Goal: Use online tool/utility: Utilize a website feature to perform a specific function

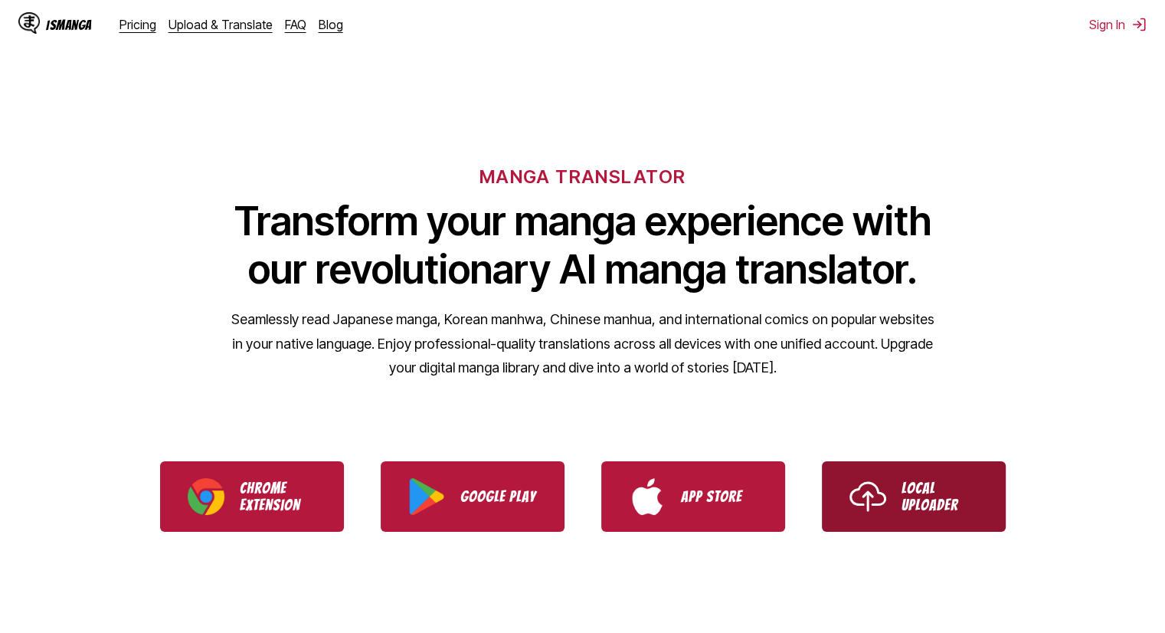
click at [882, 510] on img "Use IsManga Local Uploader" at bounding box center [868, 496] width 37 height 37
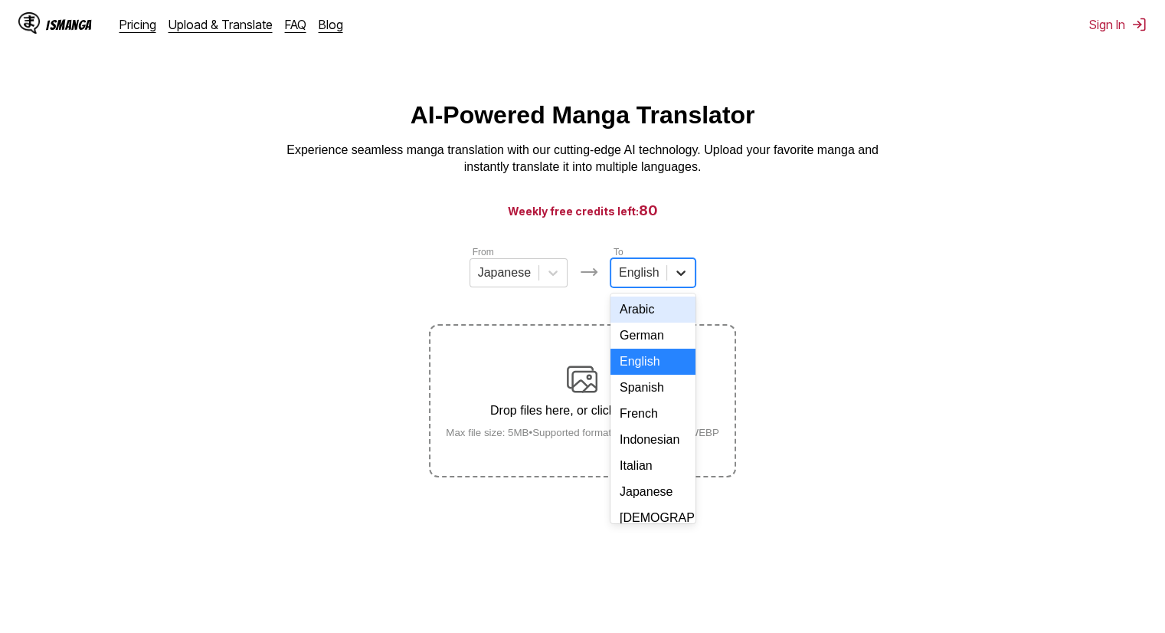
click at [686, 287] on div at bounding box center [681, 273] width 28 height 28
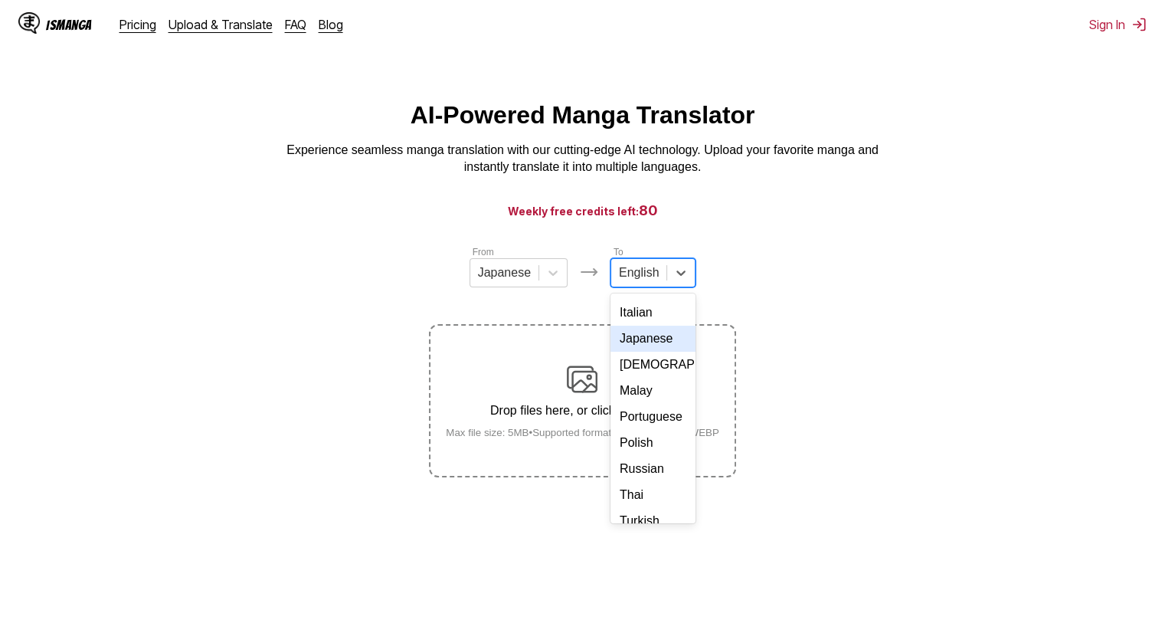
scroll to position [77, 0]
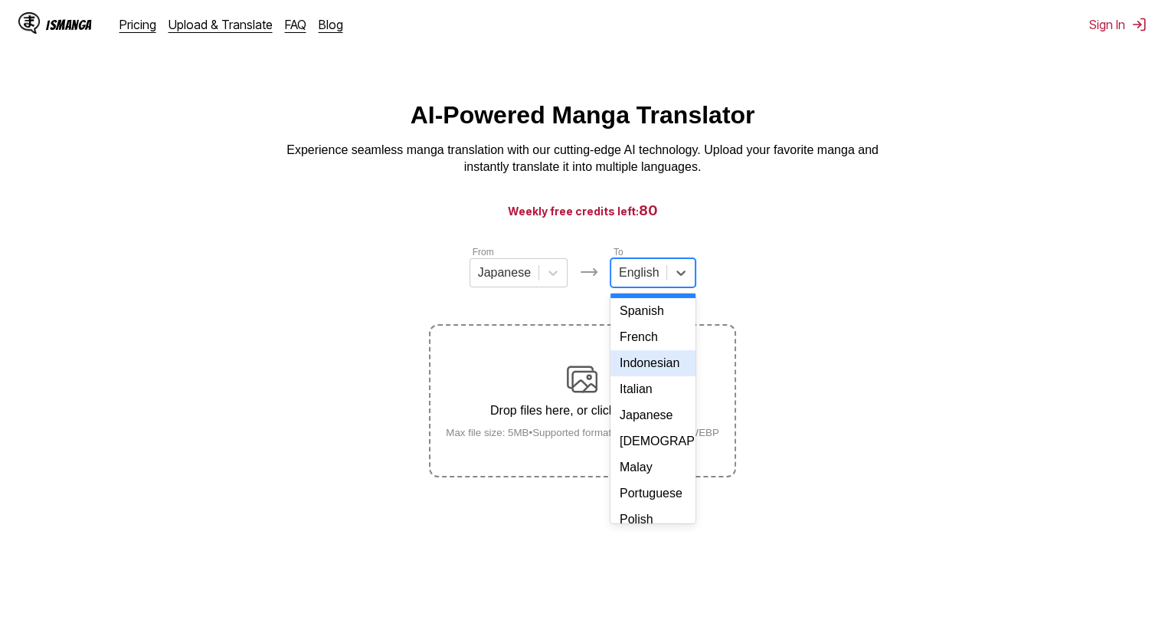
click at [653, 376] on div "Indonesian" at bounding box center [653, 363] width 85 height 26
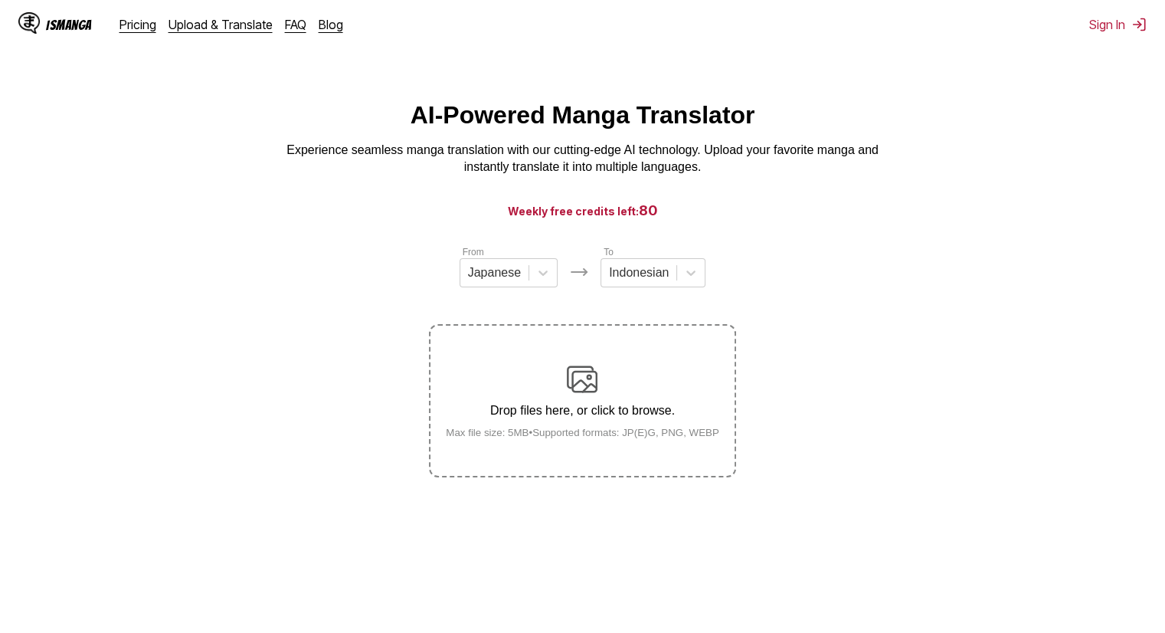
click at [591, 382] on img at bounding box center [582, 379] width 31 height 31
click at [0, 0] on input "Drop files here, or click to browse. Max file size: 5MB • Supported formats: JP…" at bounding box center [0, 0] width 0 height 0
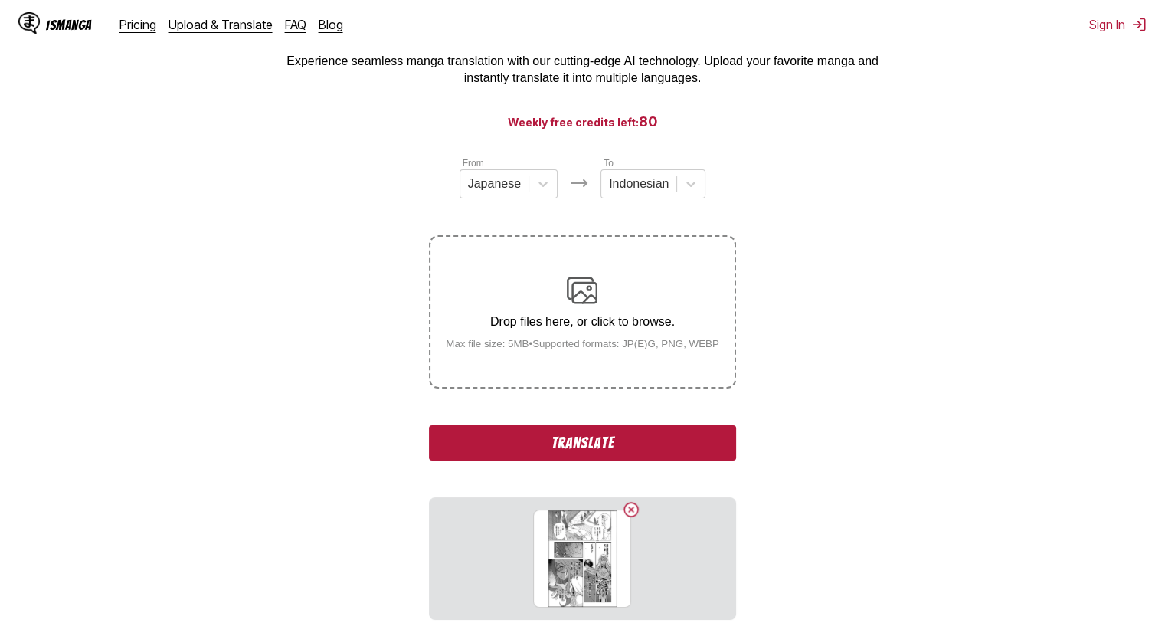
scroll to position [153, 0]
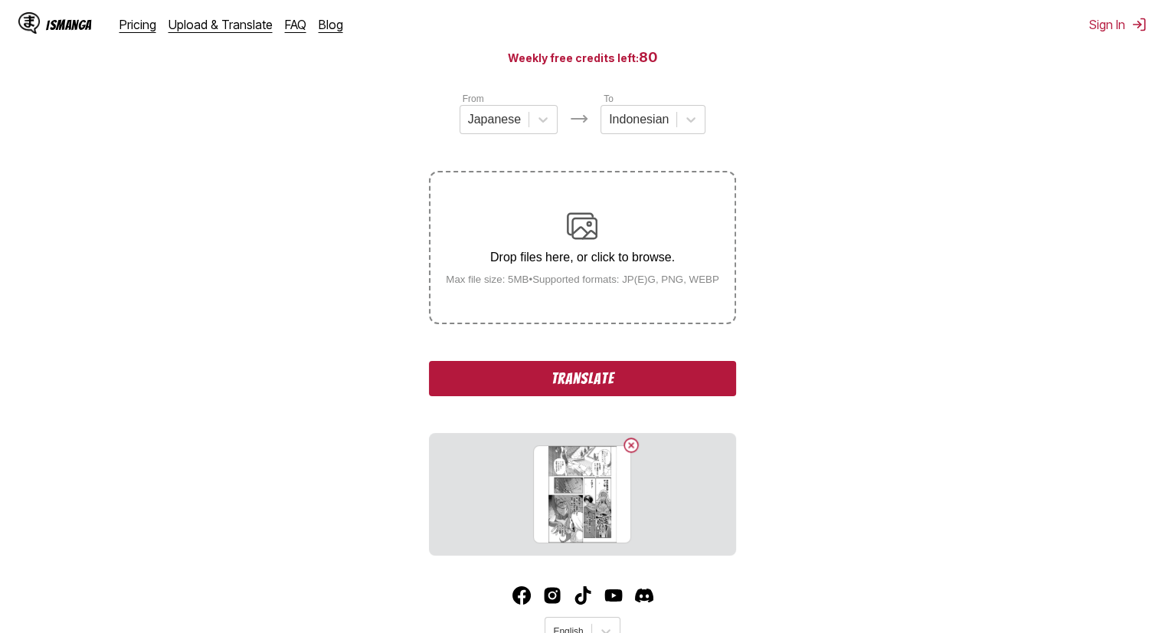
click at [620, 387] on button "Translate" at bounding box center [582, 378] width 306 height 35
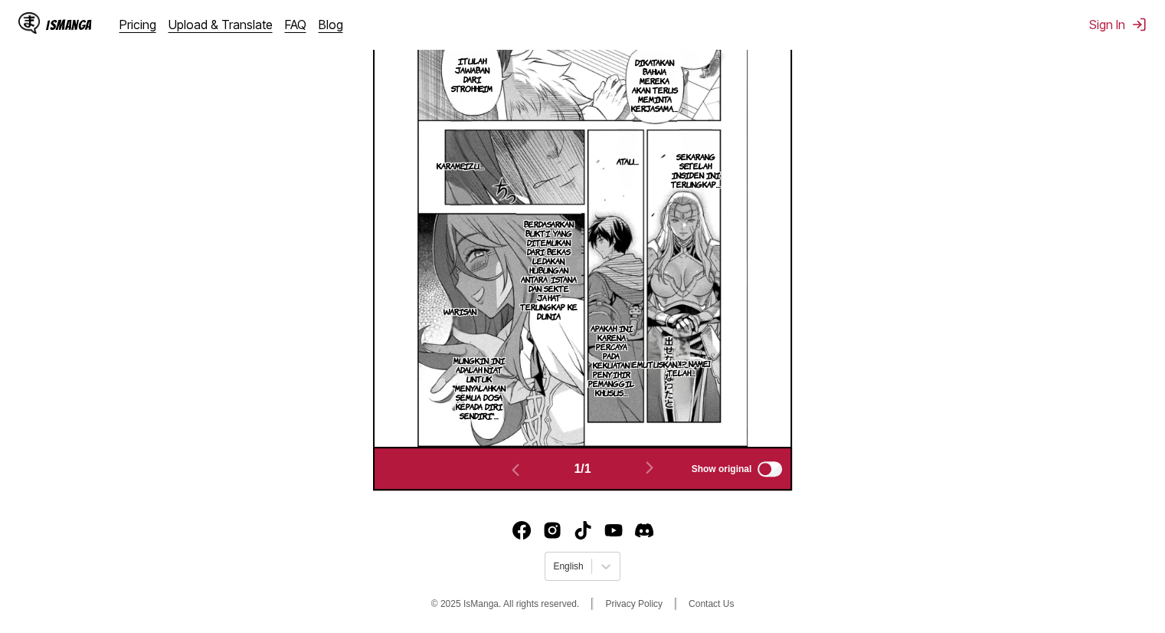
scroll to position [202, 0]
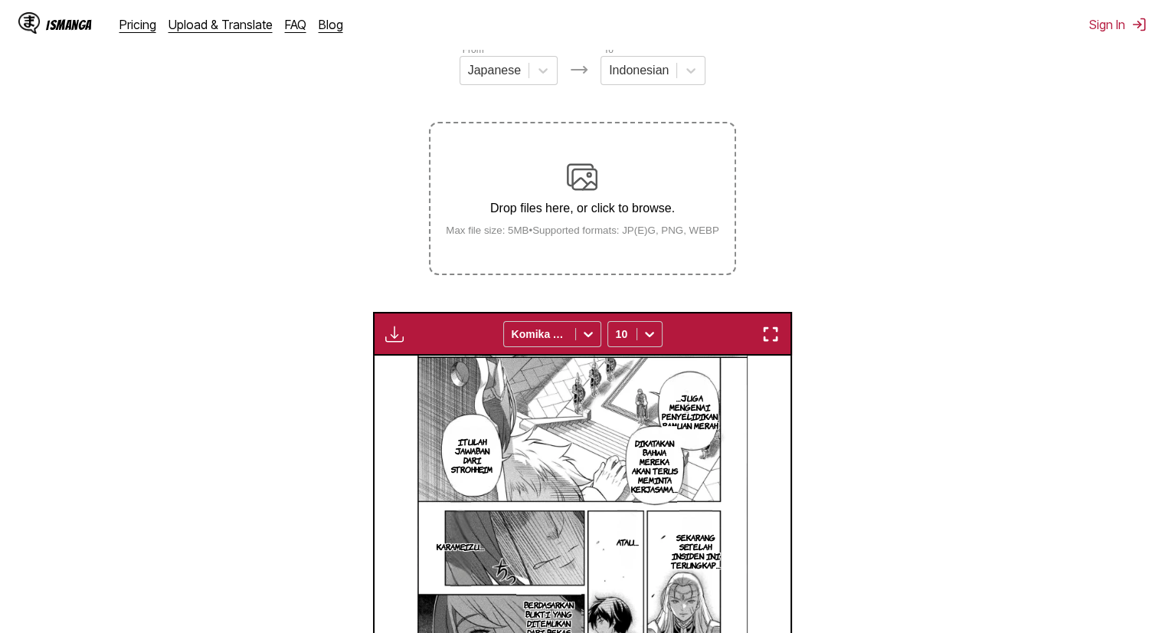
click at [573, 175] on img at bounding box center [582, 177] width 31 height 31
click at [0, 0] on input "Drop files here, or click to browse. Max file size: 5MB • Supported formats: JP…" at bounding box center [0, 0] width 0 height 0
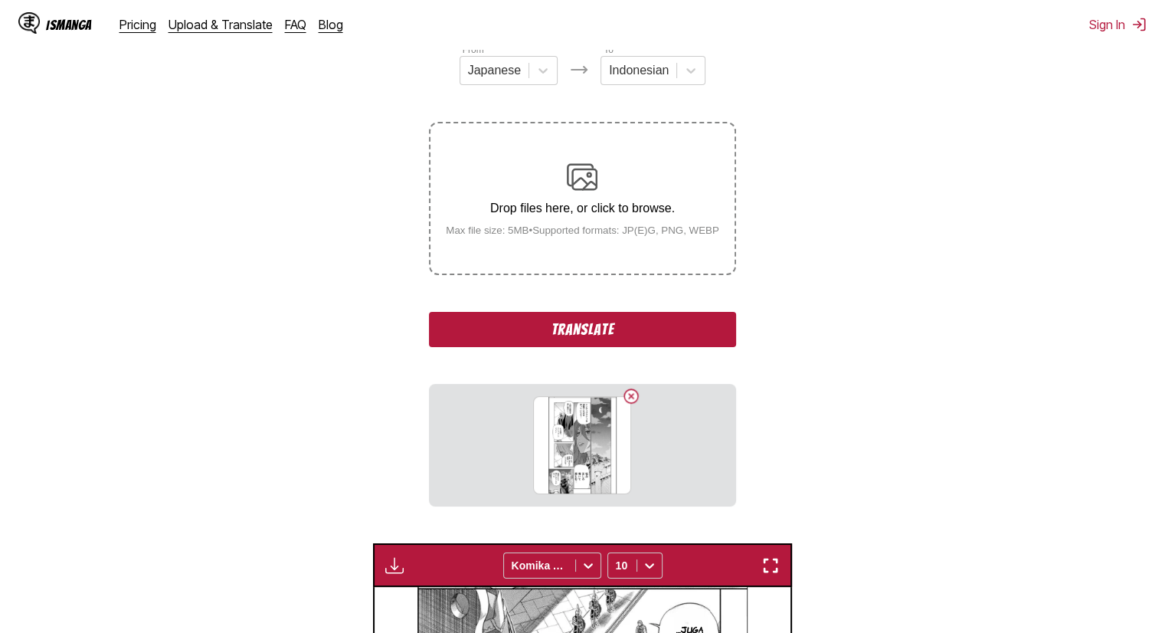
click at [561, 329] on button "Translate" at bounding box center [582, 329] width 306 height 35
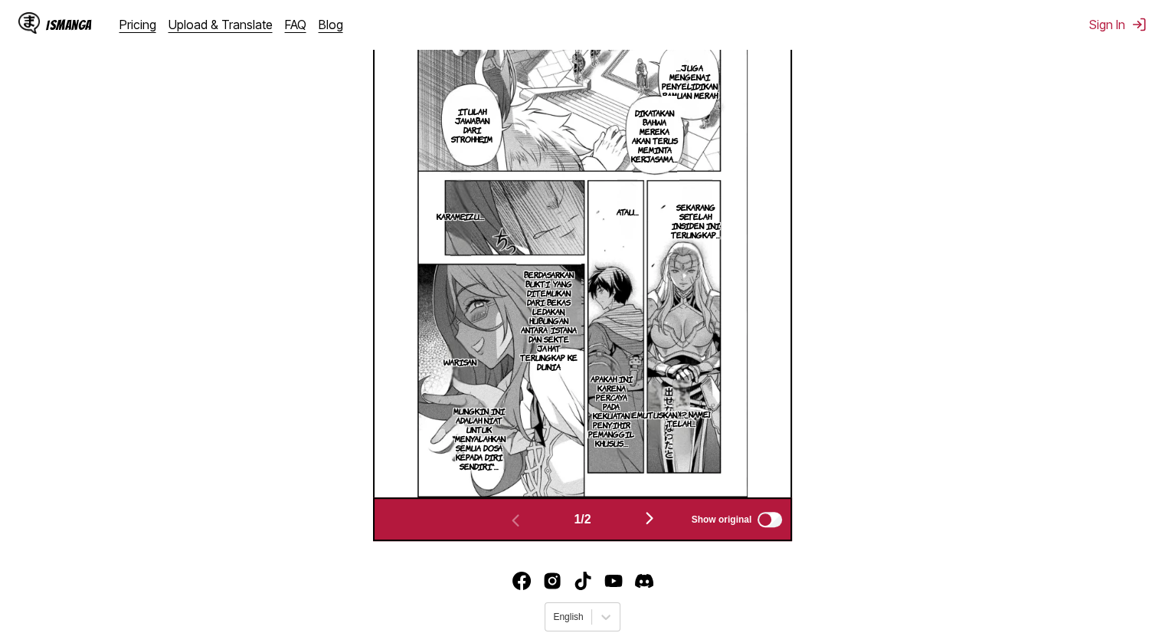
scroll to position [486, 0]
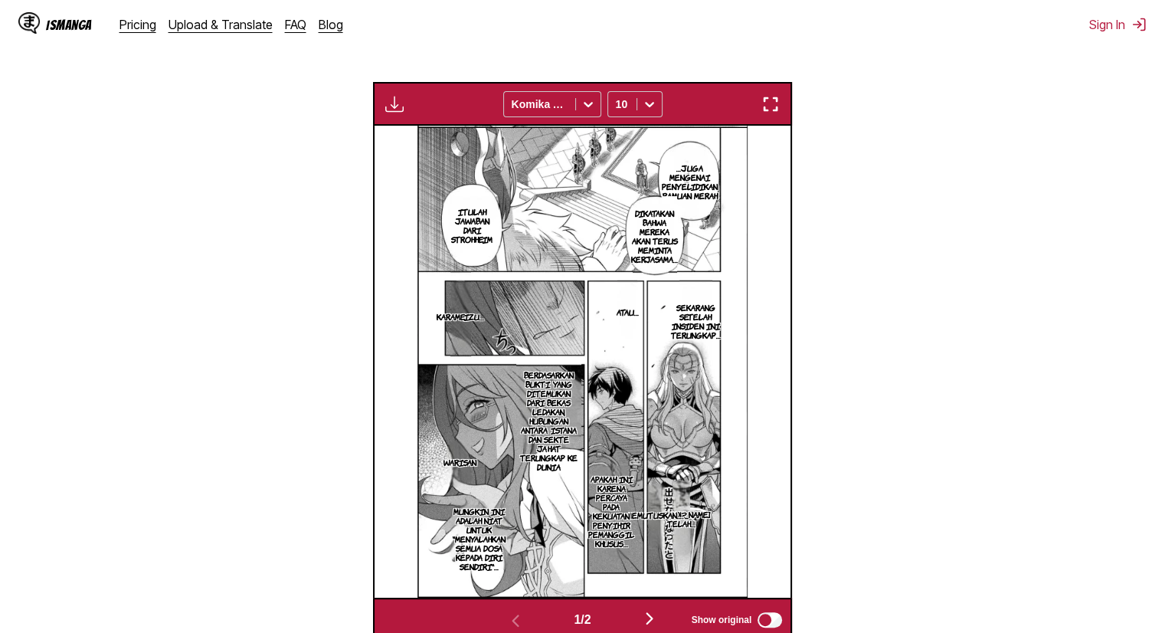
click at [650, 617] on img "button" at bounding box center [649, 618] width 18 height 18
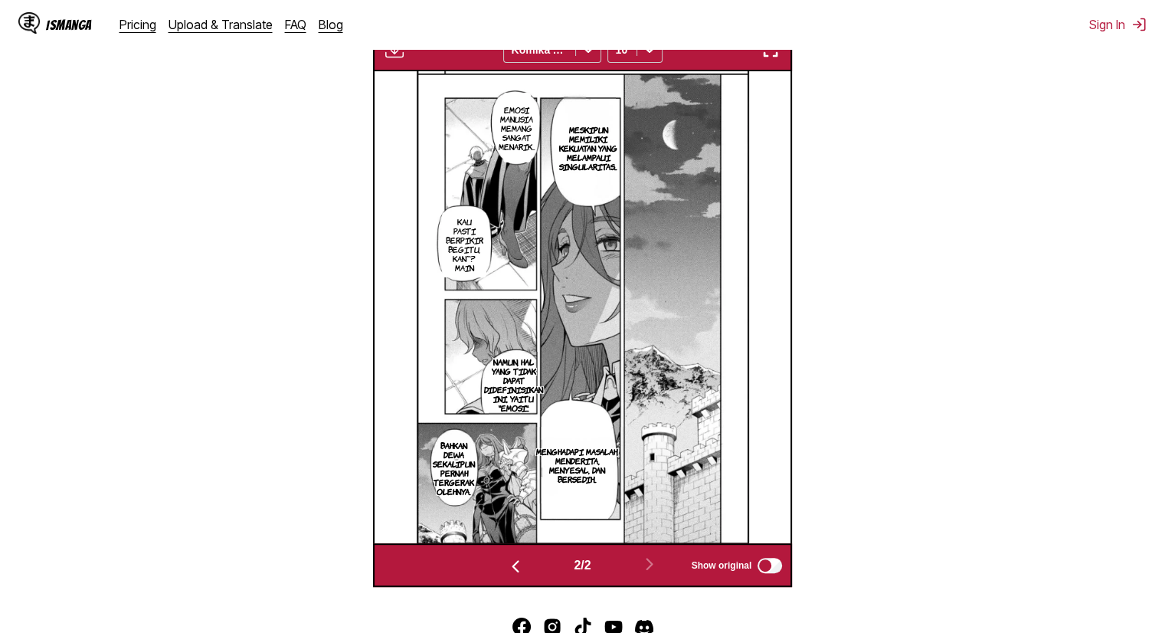
scroll to position [0, 0]
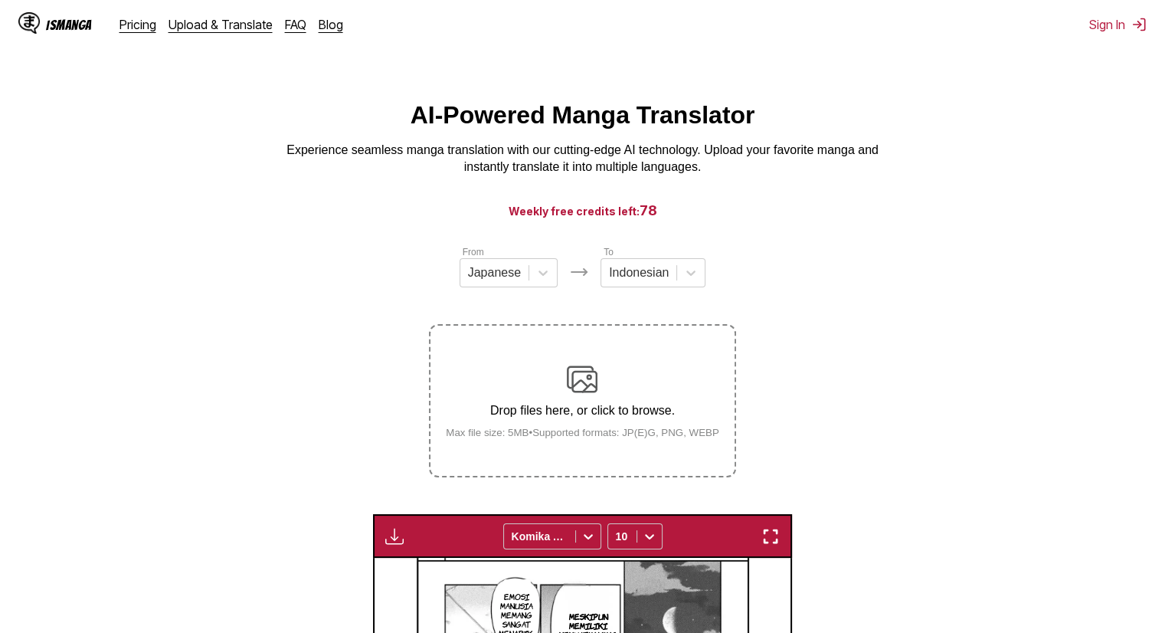
click at [587, 381] on img at bounding box center [582, 379] width 31 height 31
click at [0, 0] on input "Drop files here, or click to browse. Max file size: 5MB • Supported formats: JP…" at bounding box center [0, 0] width 0 height 0
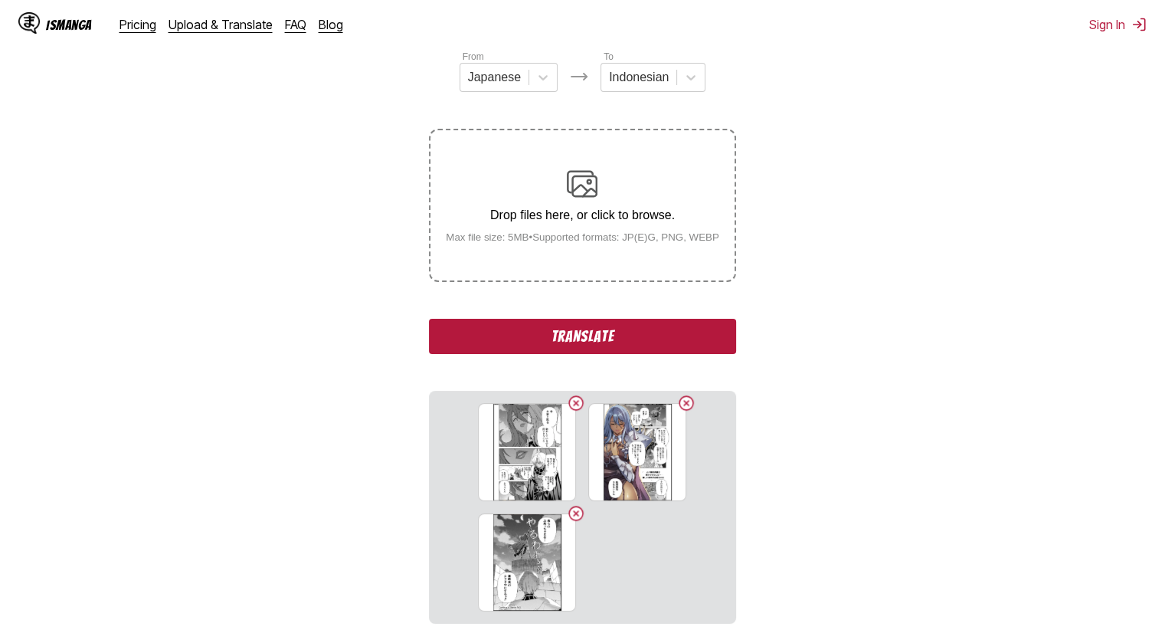
scroll to position [230, 0]
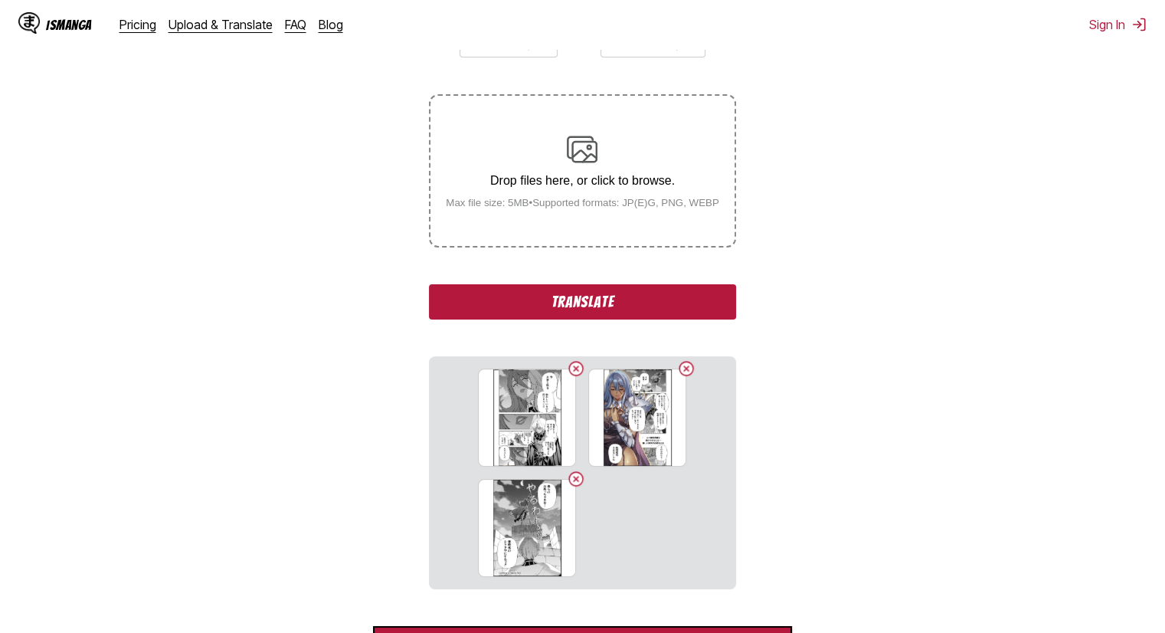
click at [624, 314] on button "Translate" at bounding box center [582, 301] width 306 height 35
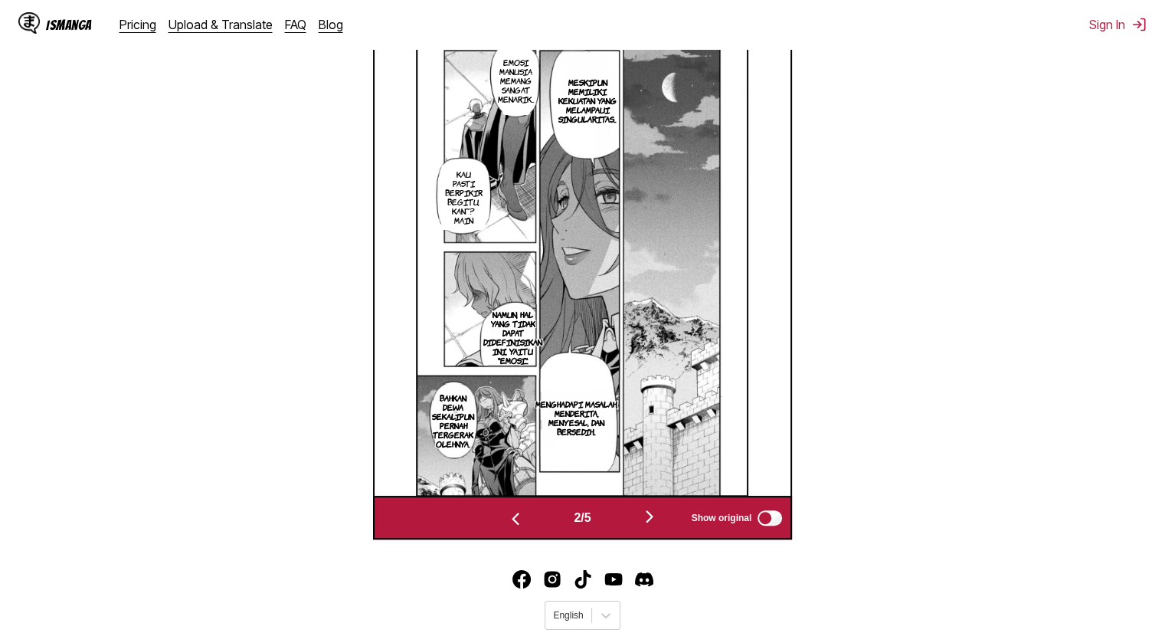
scroll to position [563, 0]
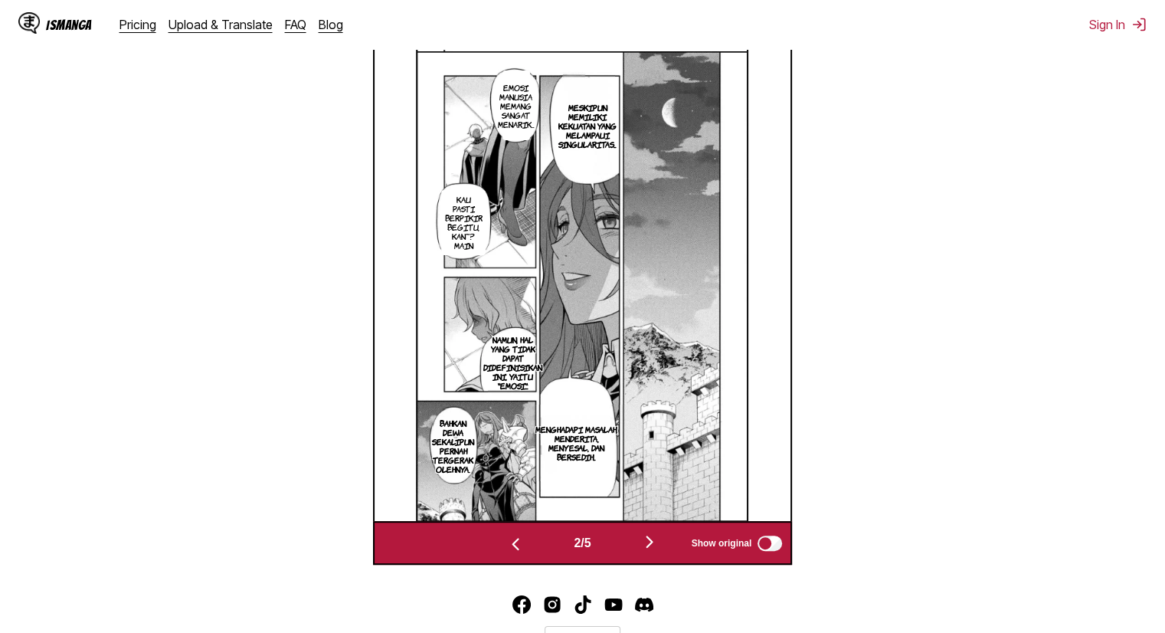
click at [657, 541] on img "button" at bounding box center [649, 541] width 18 height 18
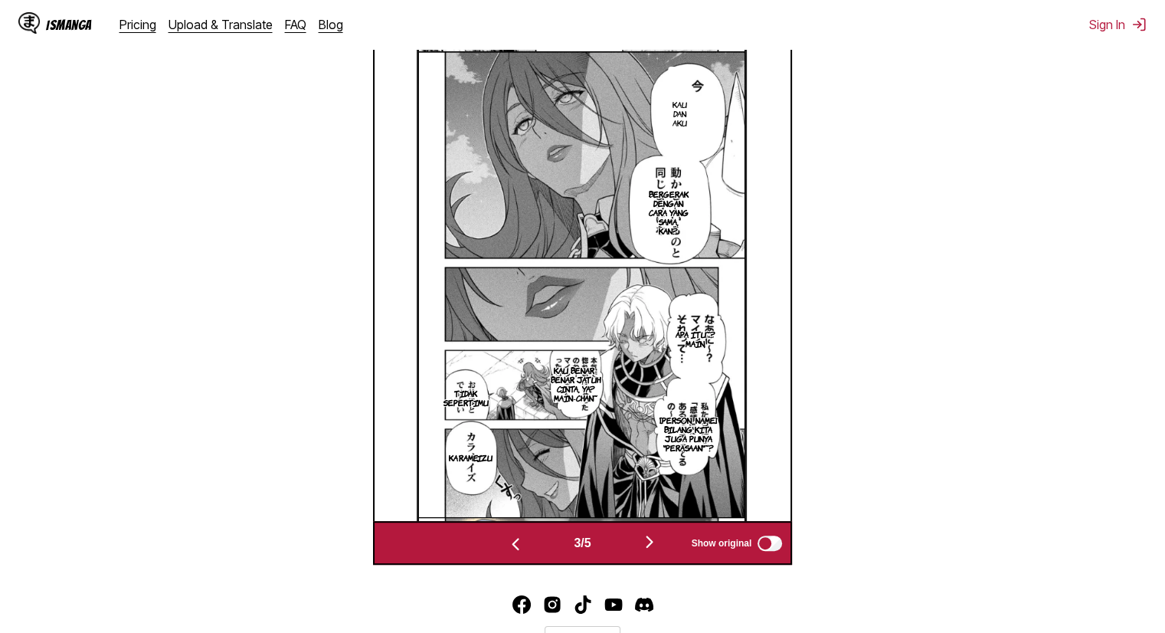
scroll to position [509, 0]
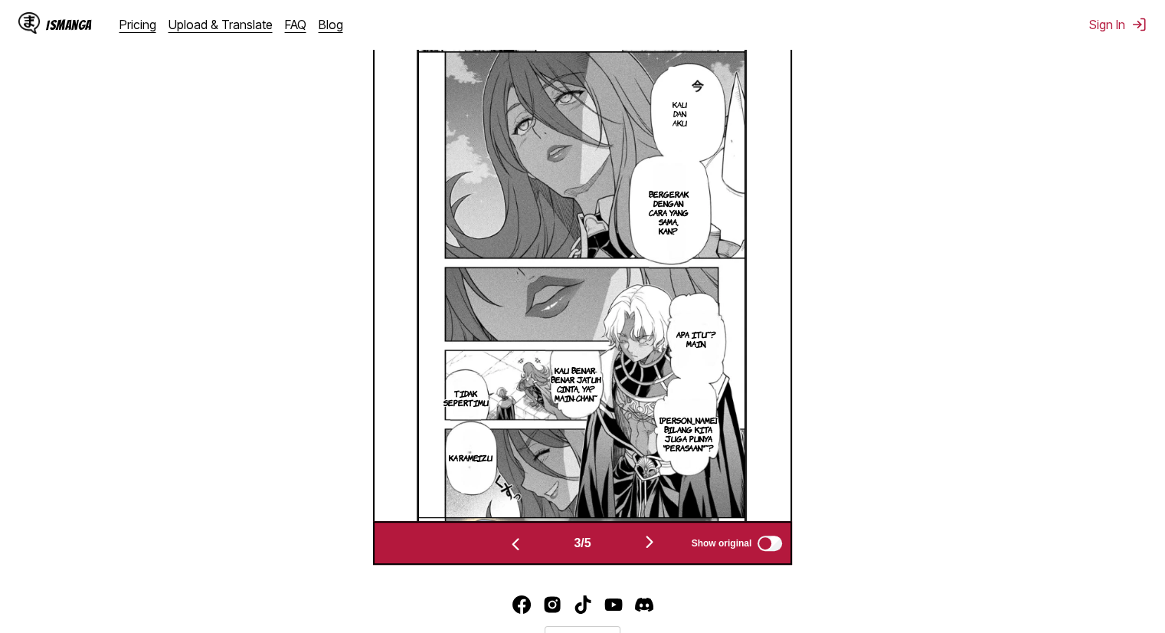
click at [650, 540] on img "button" at bounding box center [649, 541] width 18 height 18
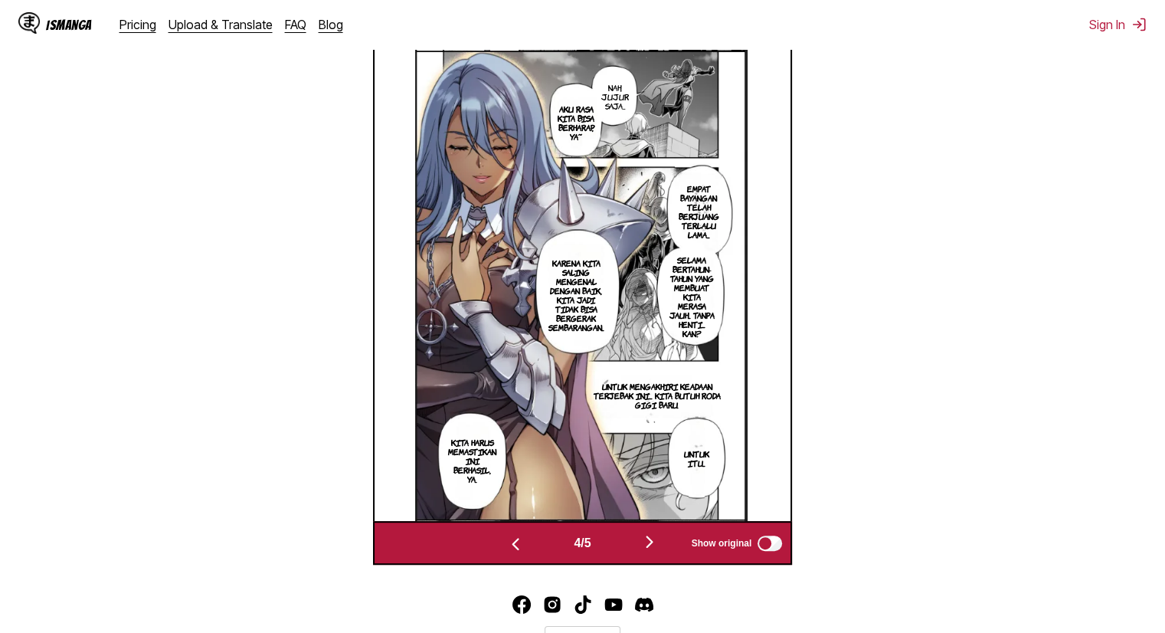
click at [652, 539] on img "button" at bounding box center [649, 541] width 18 height 18
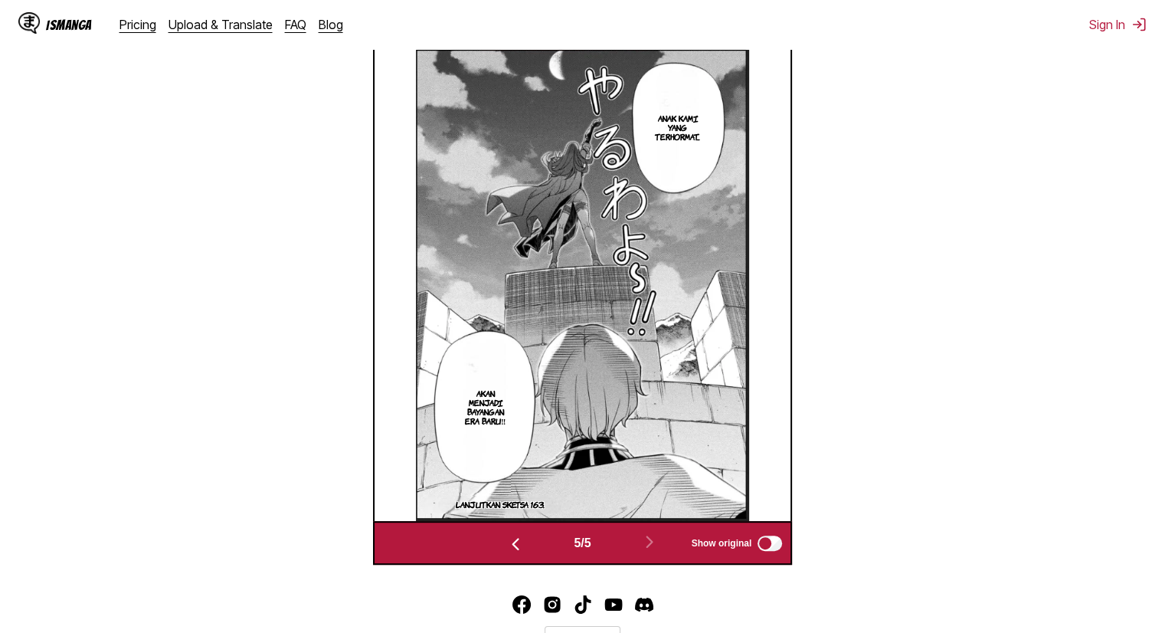
click at [510, 543] on img "button" at bounding box center [515, 544] width 18 height 18
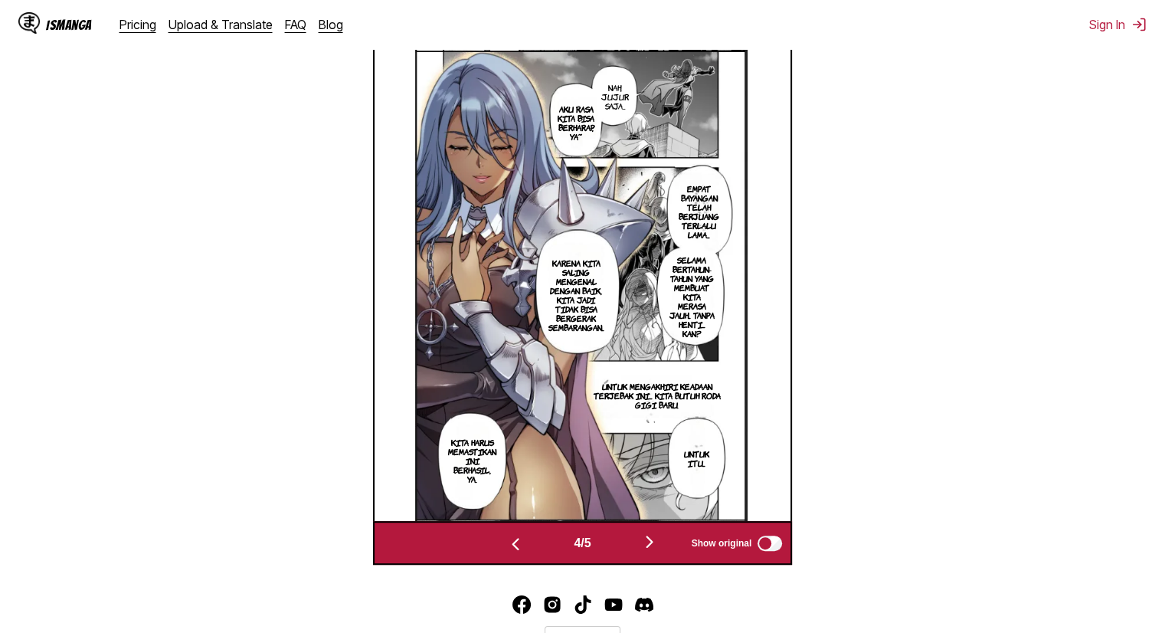
click at [510, 543] on img "button" at bounding box center [515, 544] width 18 height 18
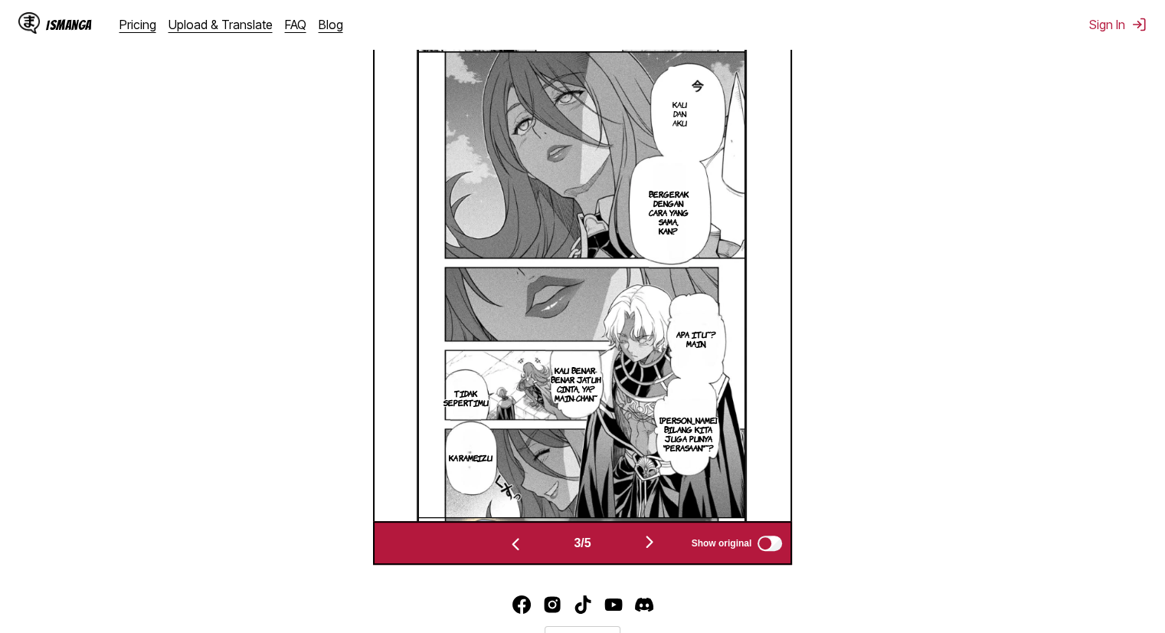
click at [510, 543] on img "button" at bounding box center [515, 544] width 18 height 18
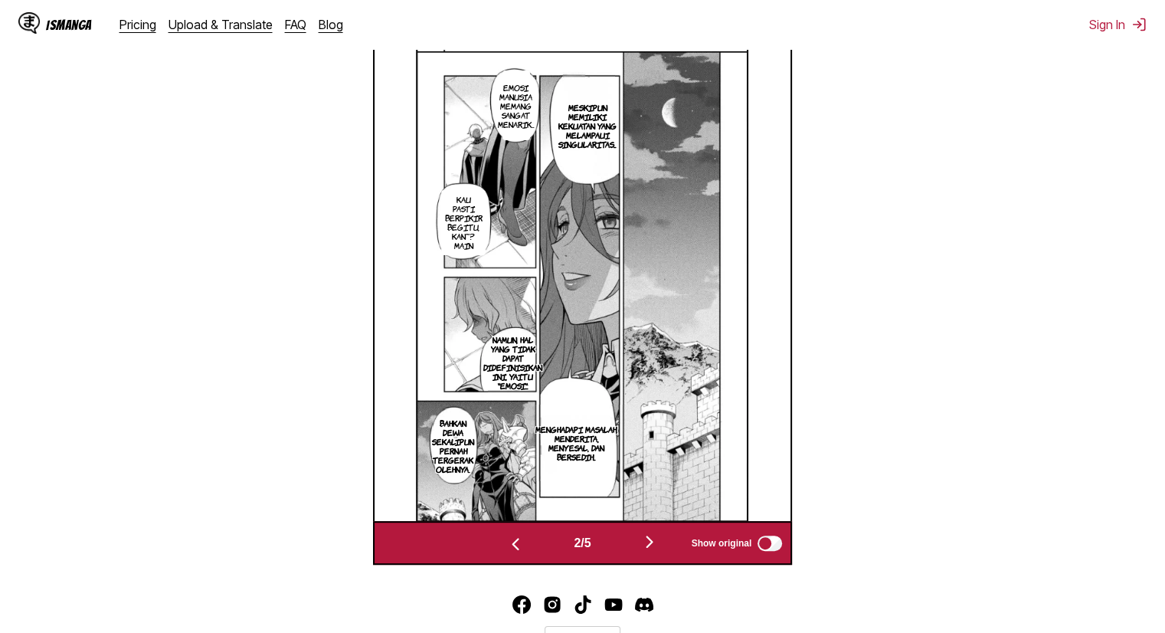
click at [510, 543] on img "button" at bounding box center [515, 544] width 18 height 18
